Goal: Task Accomplishment & Management: Use online tool/utility

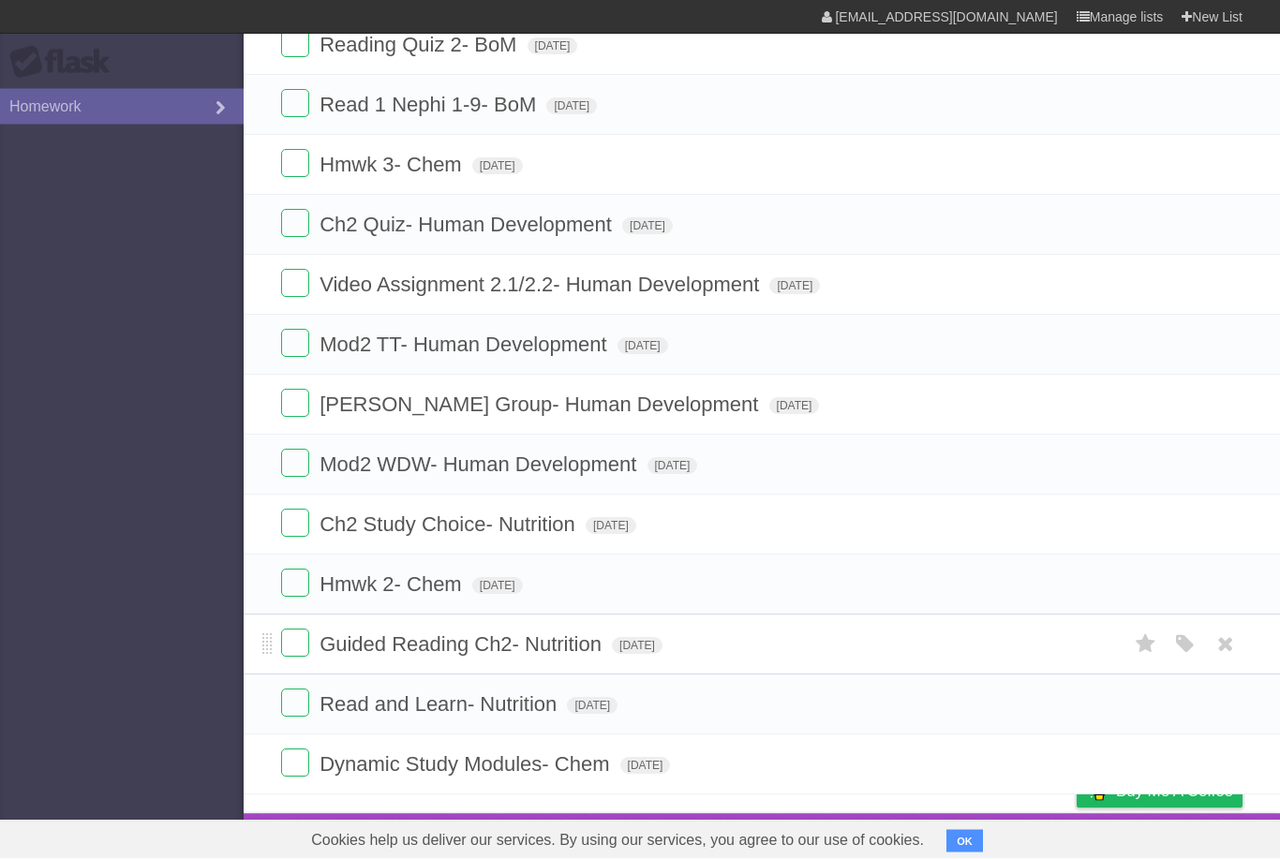
scroll to position [260, 0]
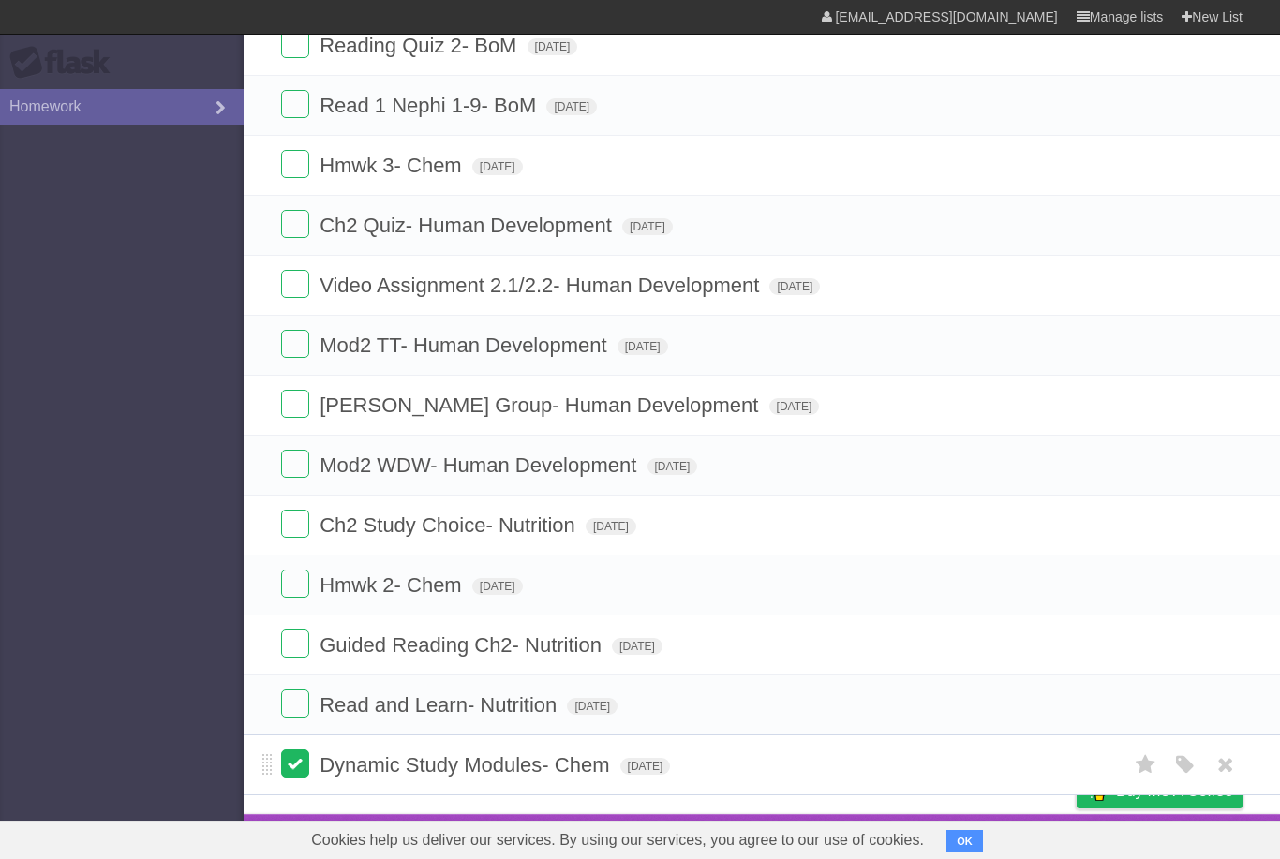
click at [297, 765] on label at bounding box center [295, 764] width 28 height 28
click at [294, 702] on label at bounding box center [295, 704] width 28 height 28
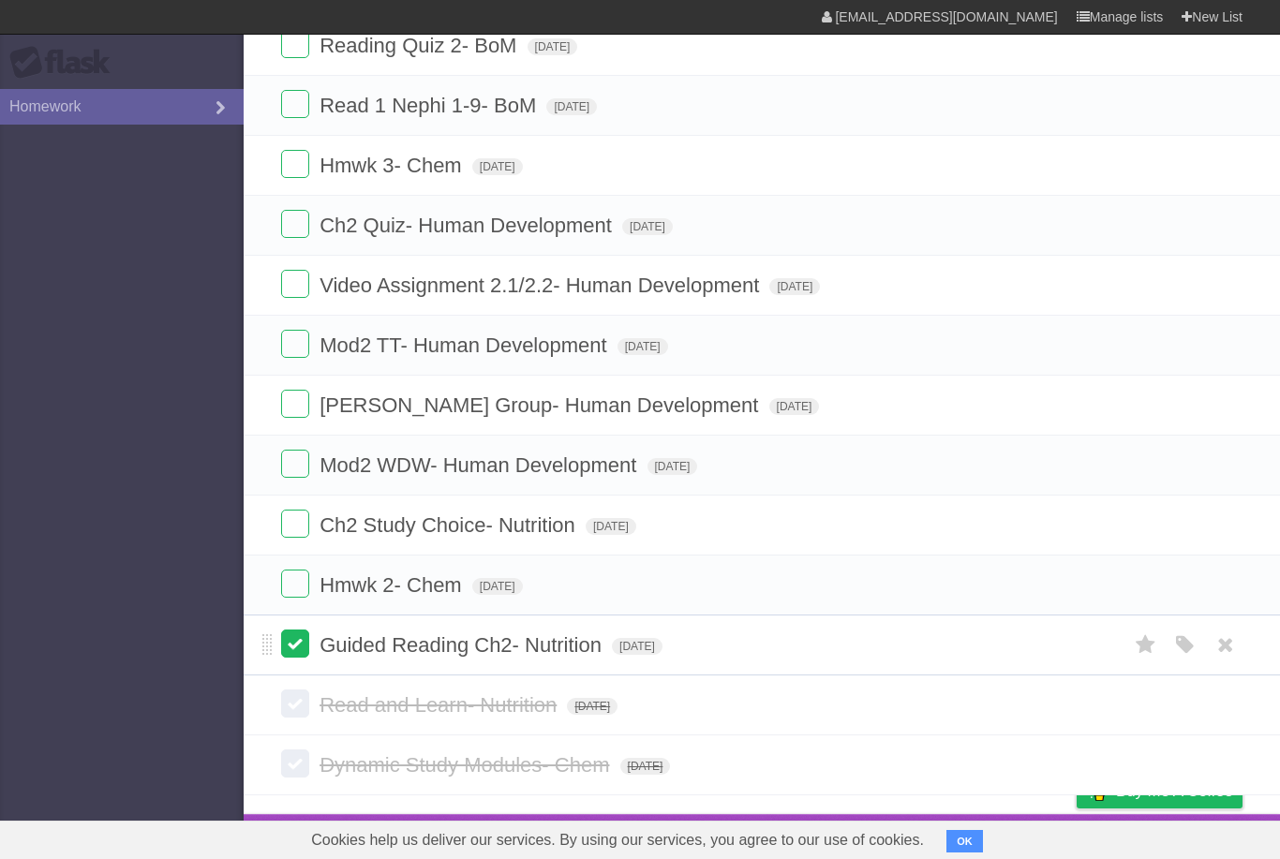
click at [291, 641] on label at bounding box center [295, 644] width 28 height 28
click at [296, 587] on label at bounding box center [295, 584] width 28 height 28
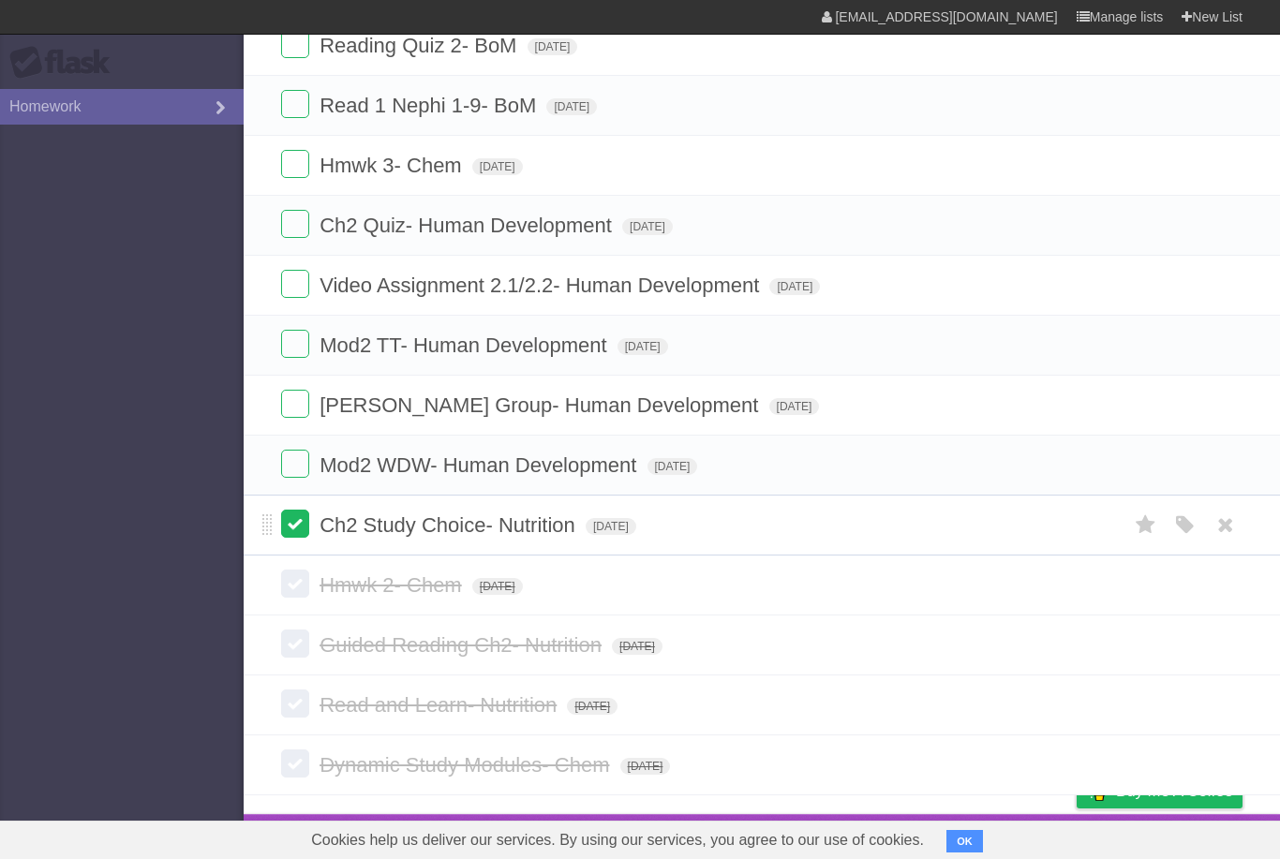
click at [283, 510] on label at bounding box center [295, 524] width 28 height 28
click at [294, 456] on label at bounding box center [295, 464] width 28 height 28
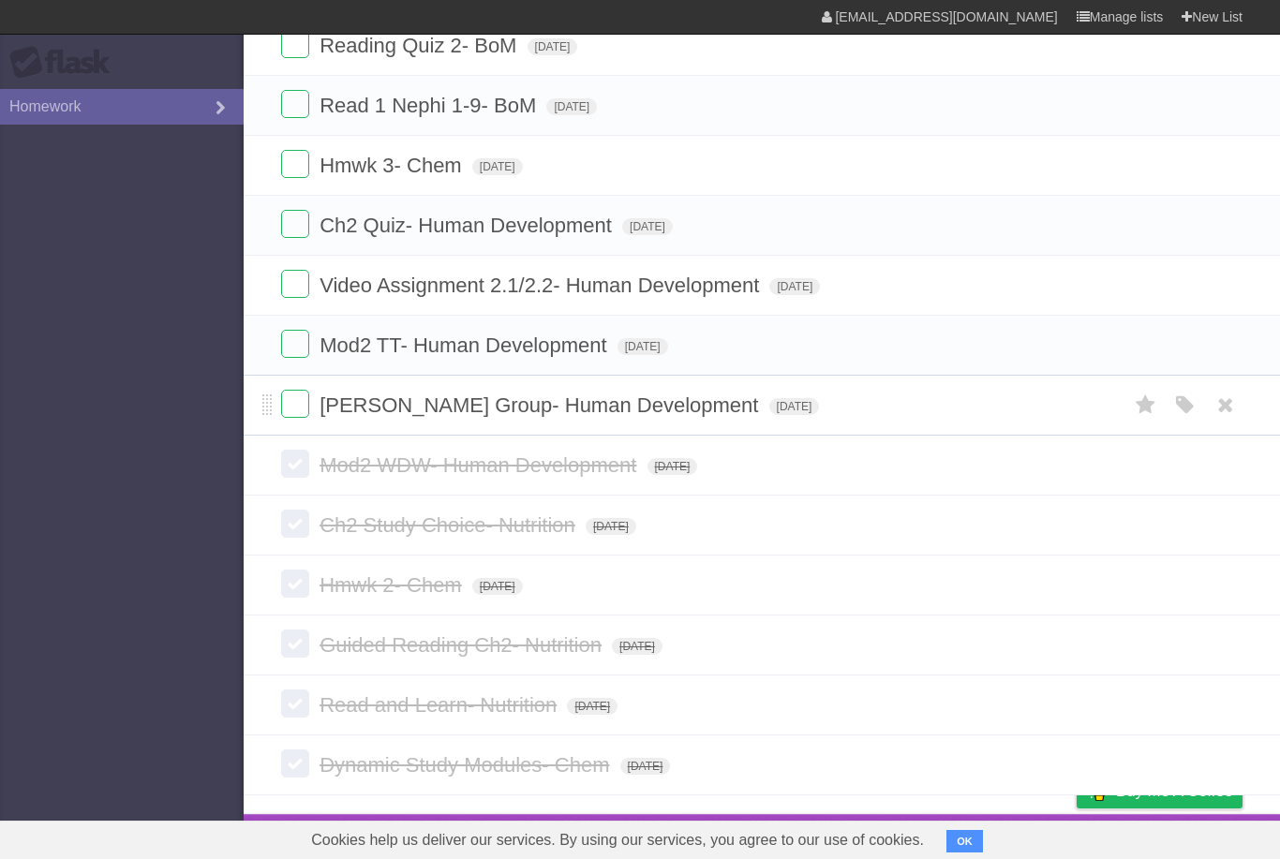
click at [276, 400] on li "[PERSON_NAME] Group- Human Development [DATE] White Red Blue Green Purple Orange" at bounding box center [762, 405] width 1037 height 61
click at [288, 396] on label at bounding box center [295, 404] width 28 height 28
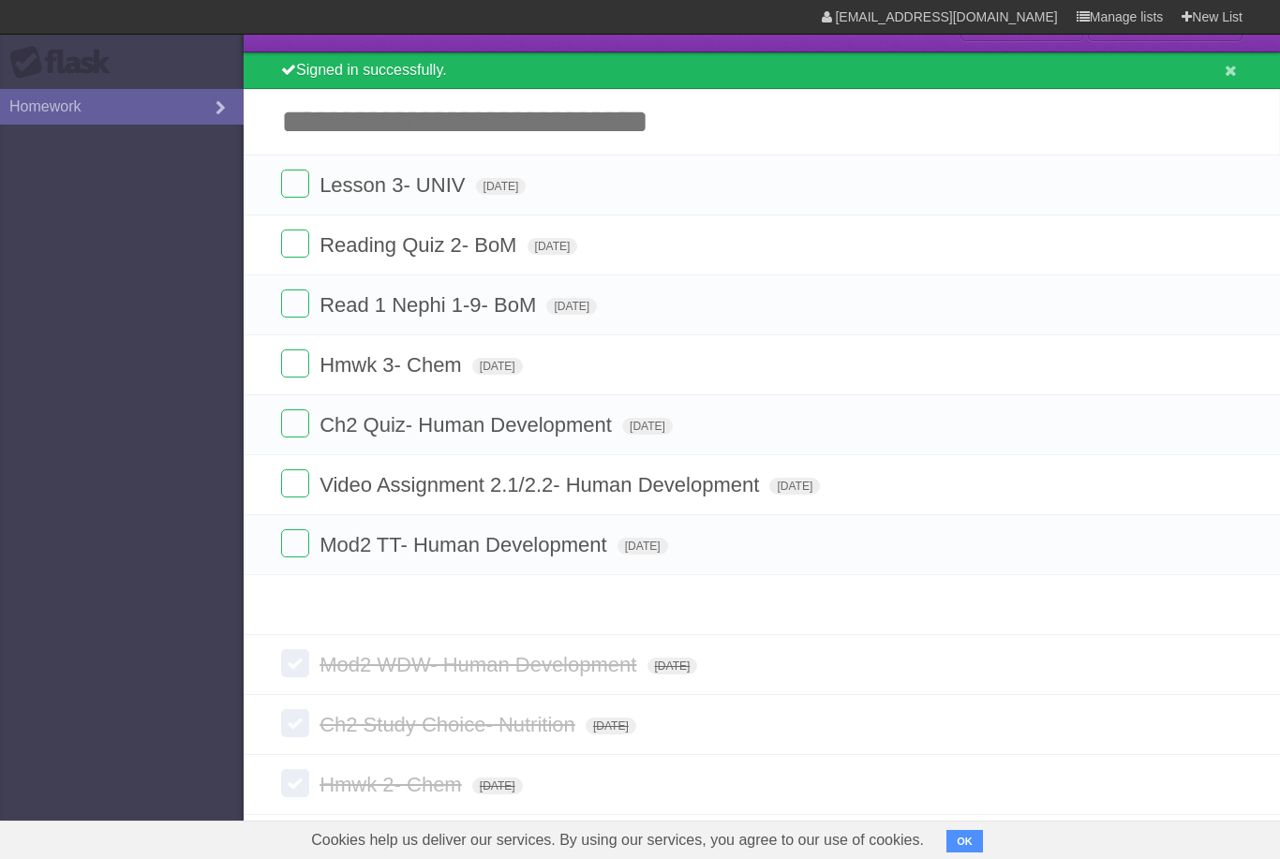
scroll to position [25, 0]
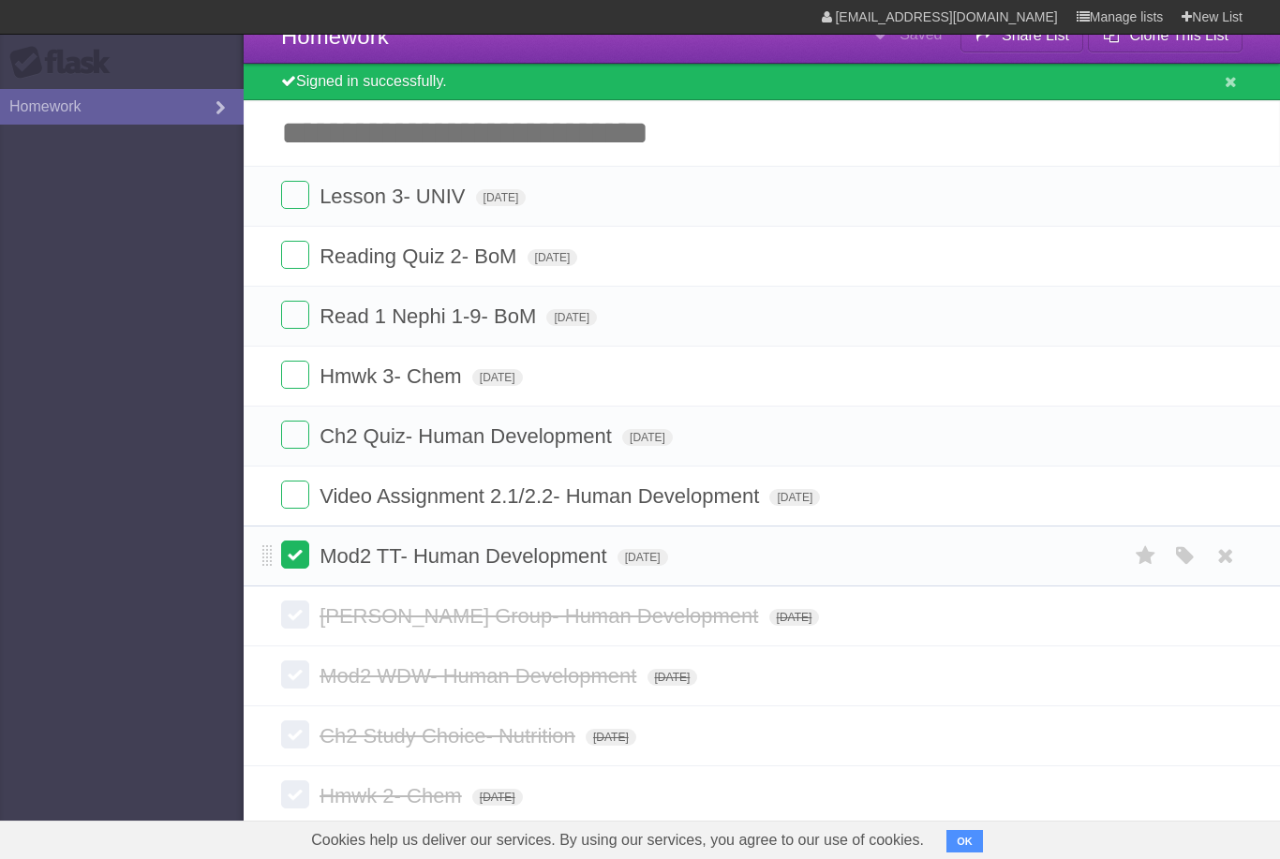
click at [290, 569] on label at bounding box center [295, 555] width 28 height 28
click at [306, 509] on label at bounding box center [295, 495] width 28 height 28
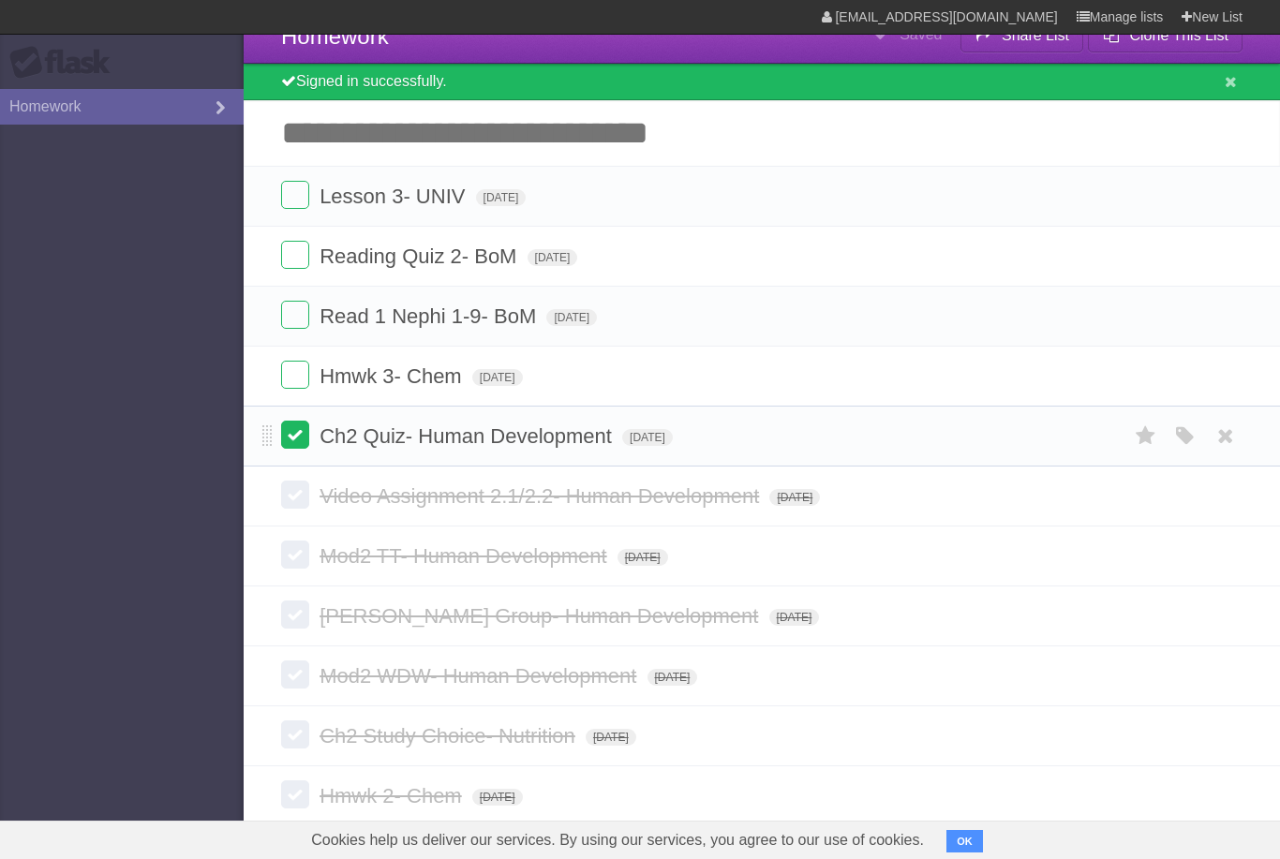
click at [285, 449] on label at bounding box center [295, 435] width 28 height 28
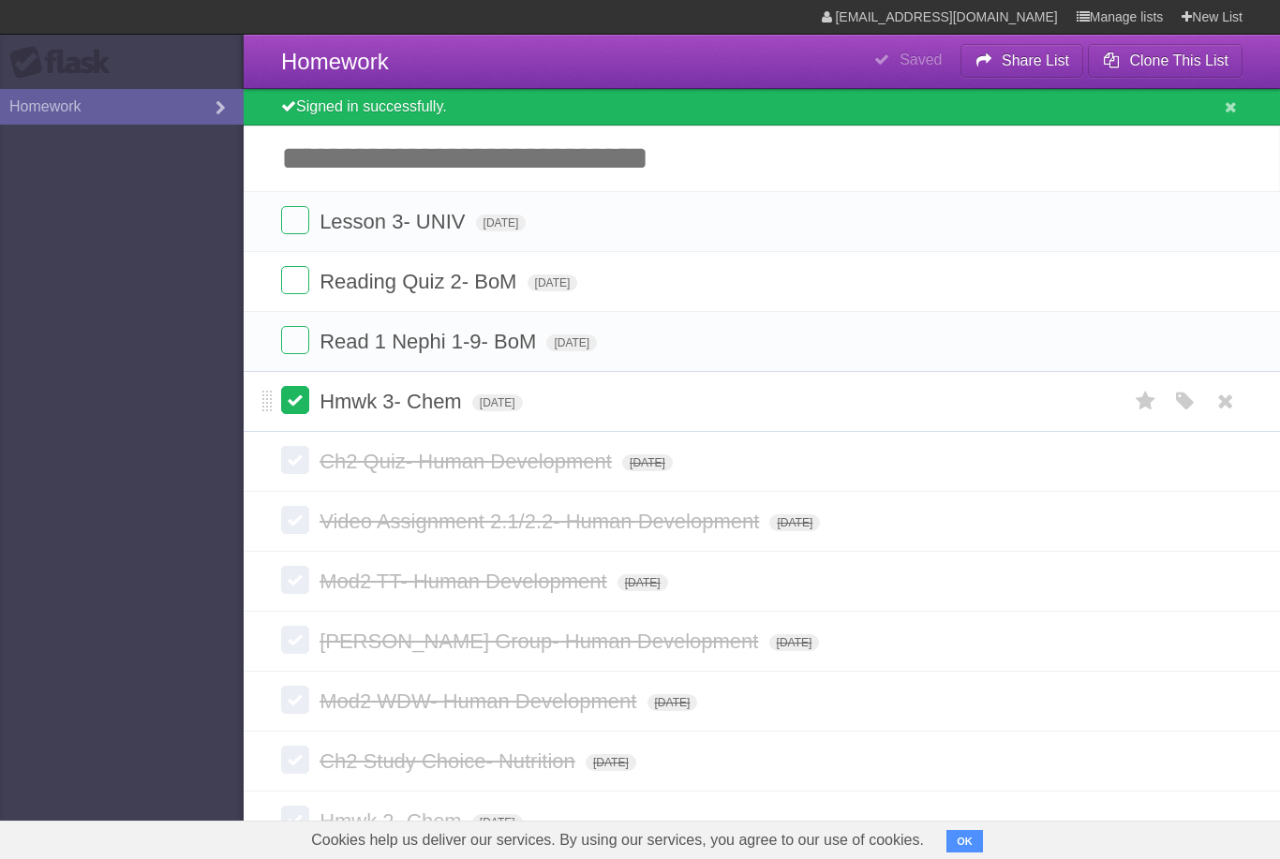
click at [299, 407] on label at bounding box center [295, 400] width 28 height 28
click at [302, 343] on label at bounding box center [295, 340] width 28 height 28
click at [297, 291] on label at bounding box center [295, 280] width 28 height 28
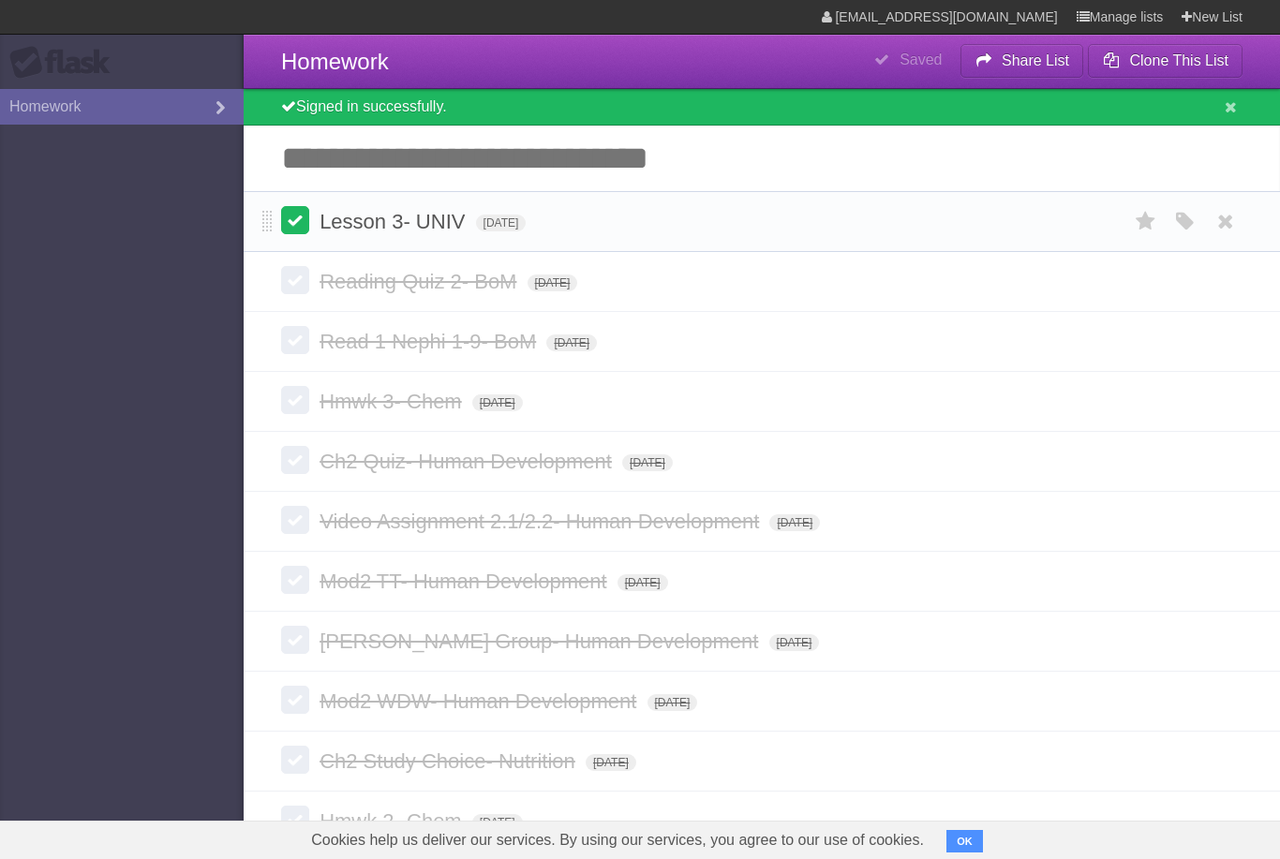
click at [304, 229] on label at bounding box center [295, 220] width 28 height 28
